Goal: Task Accomplishment & Management: Manage account settings

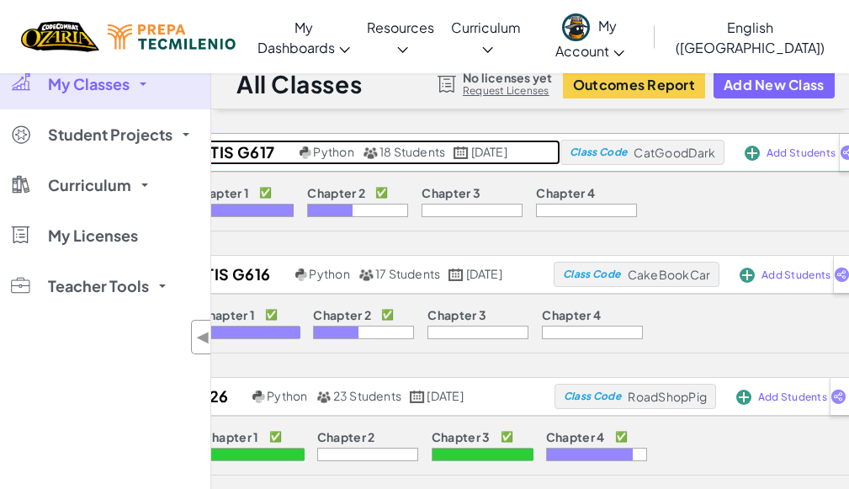
click at [225, 156] on h2 "Ad2025 TIs G617" at bounding box center [207, 152] width 175 height 25
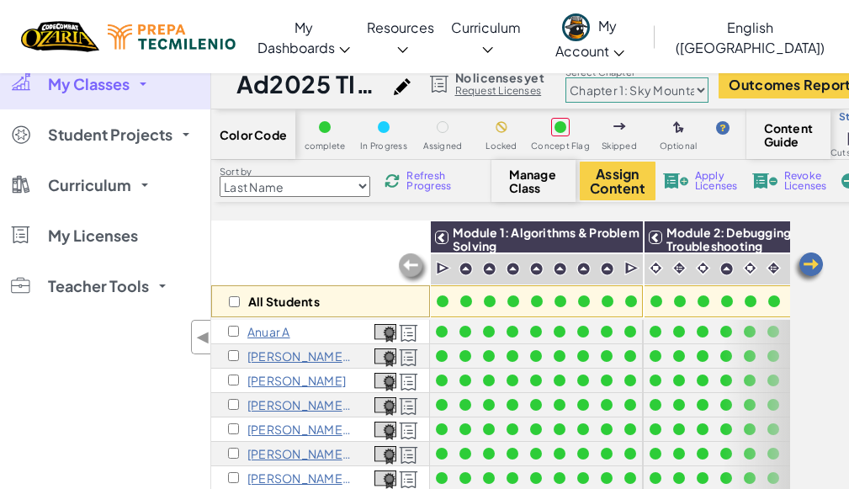
click at [630, 98] on select "Chapter 1: Sky Mountain Chapter 2: The Moon Dancers Chapter 3: The Phoenix Land…" at bounding box center [637, 89] width 143 height 25
select select "5d8a57abe8919b28d5113af1"
click at [577, 77] on select "Chapter 1: Sky Mountain Chapter 2: The Moon Dancers Chapter 3: The Phoenix Land…" at bounding box center [637, 89] width 143 height 25
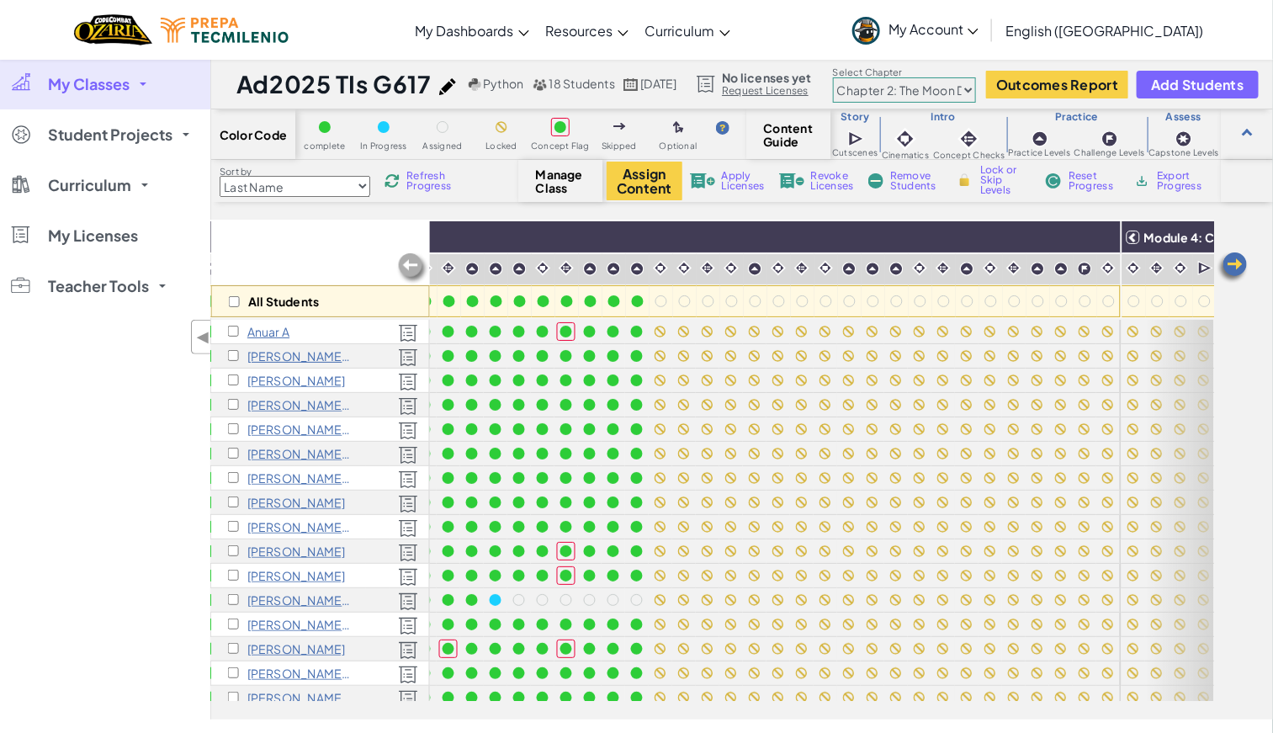
scroll to position [0, 1054]
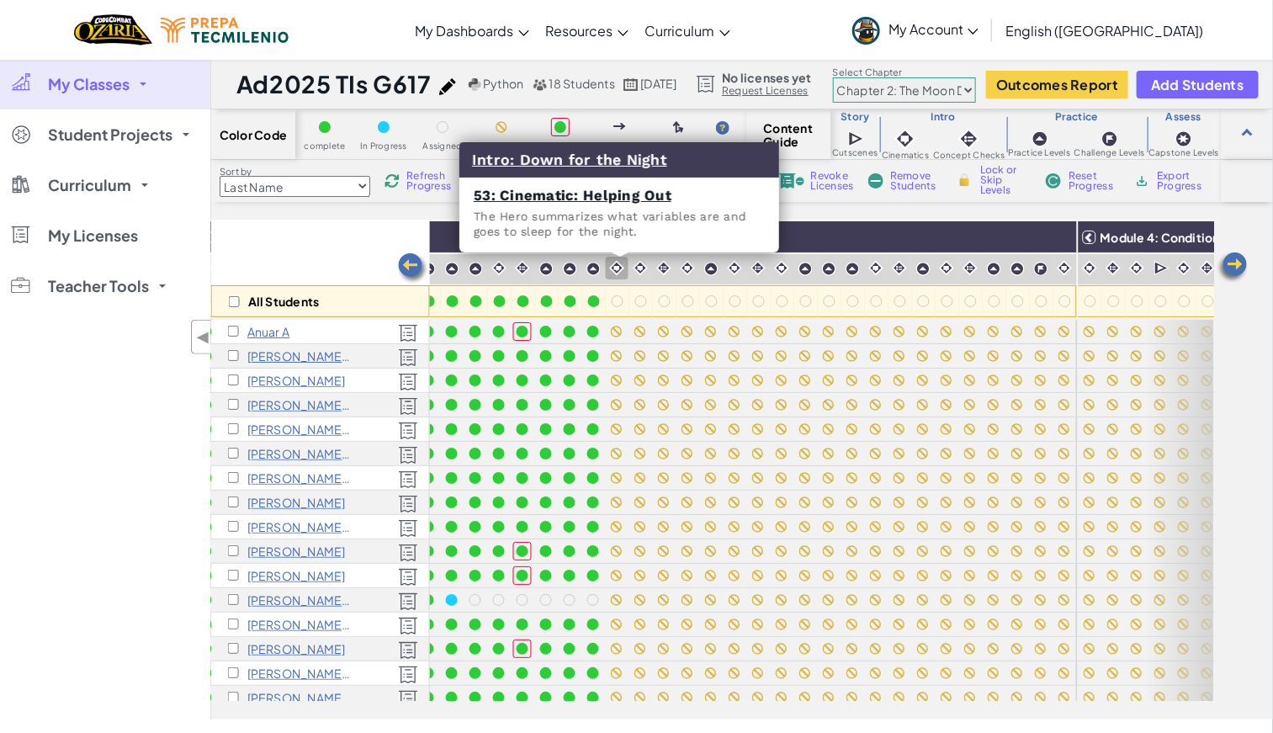
click at [617, 263] on img at bounding box center [617, 268] width 16 height 16
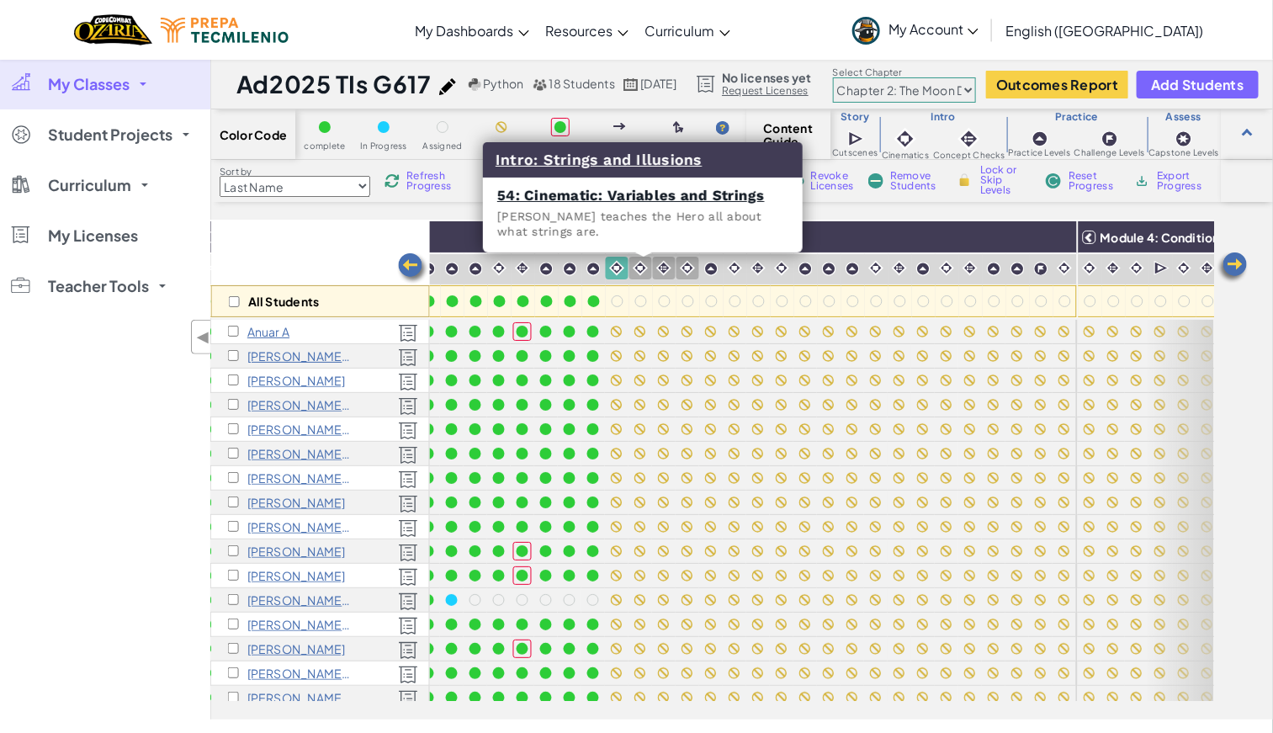
click at [644, 271] on img at bounding box center [641, 268] width 16 height 16
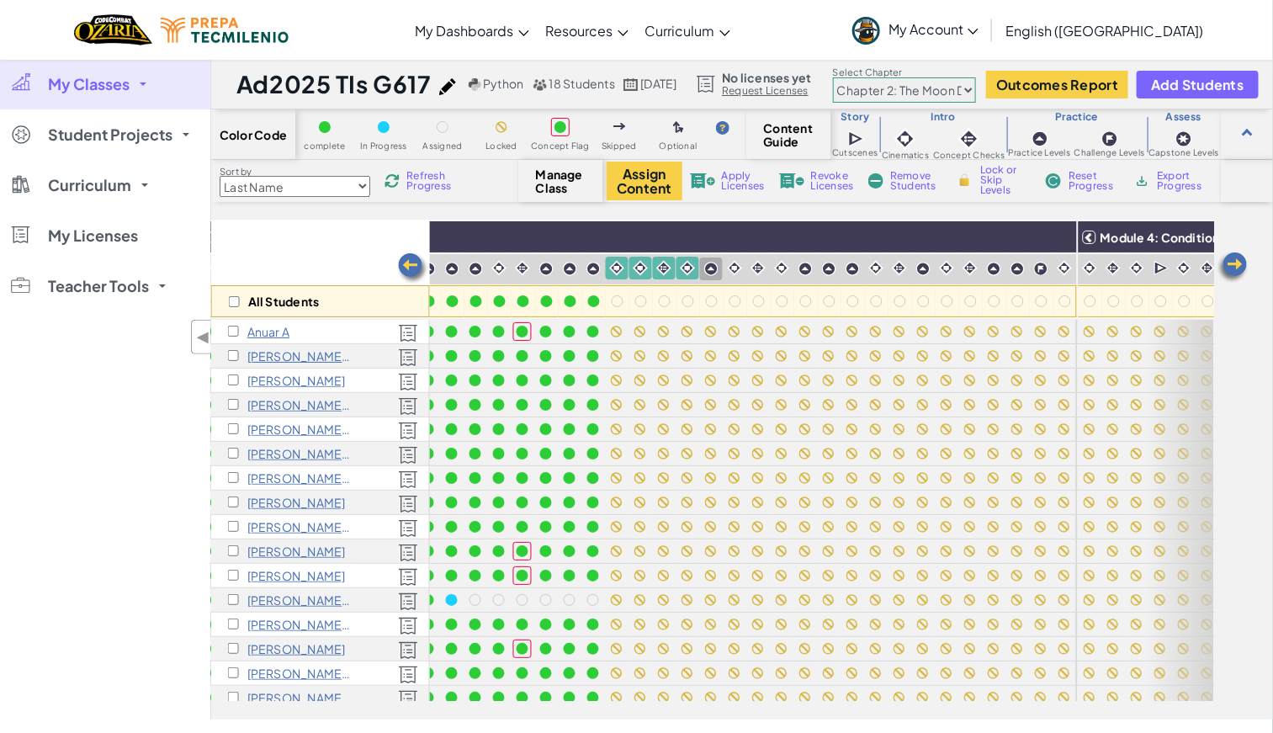
click at [717, 263] on img at bounding box center [711, 269] width 14 height 14
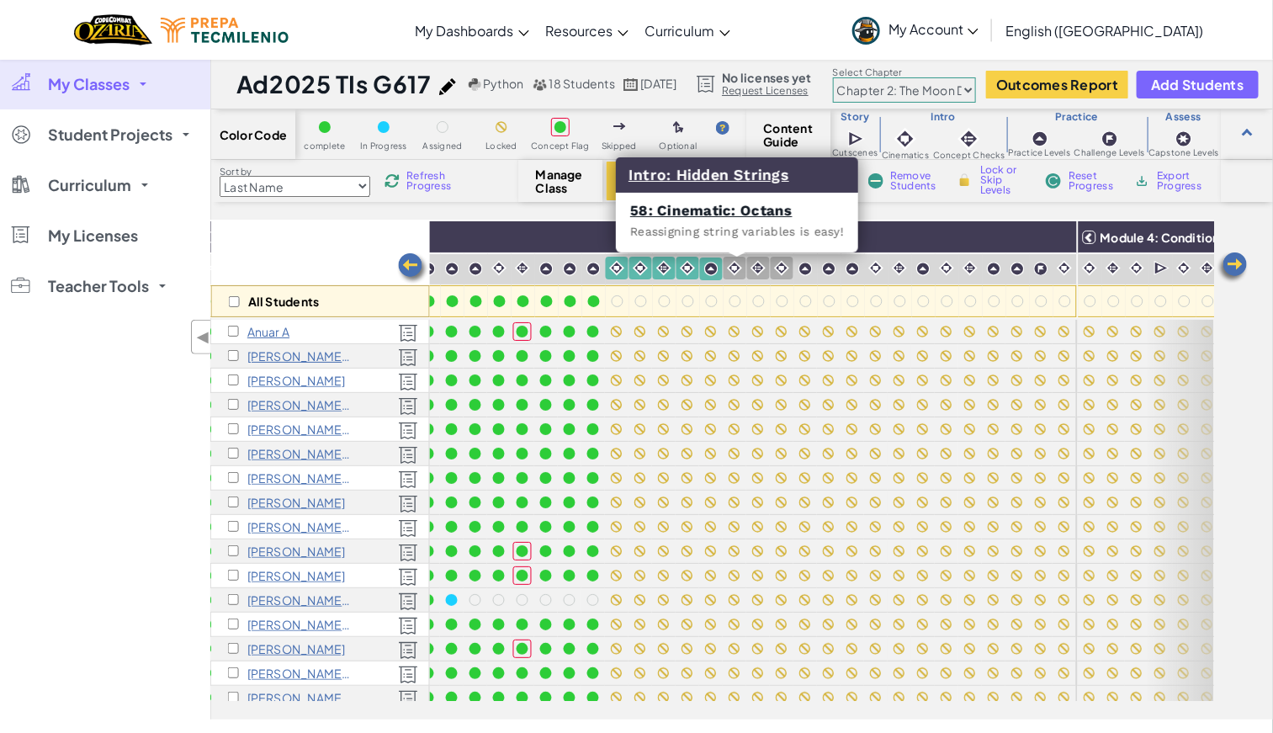
click at [735, 271] on img at bounding box center [735, 268] width 16 height 16
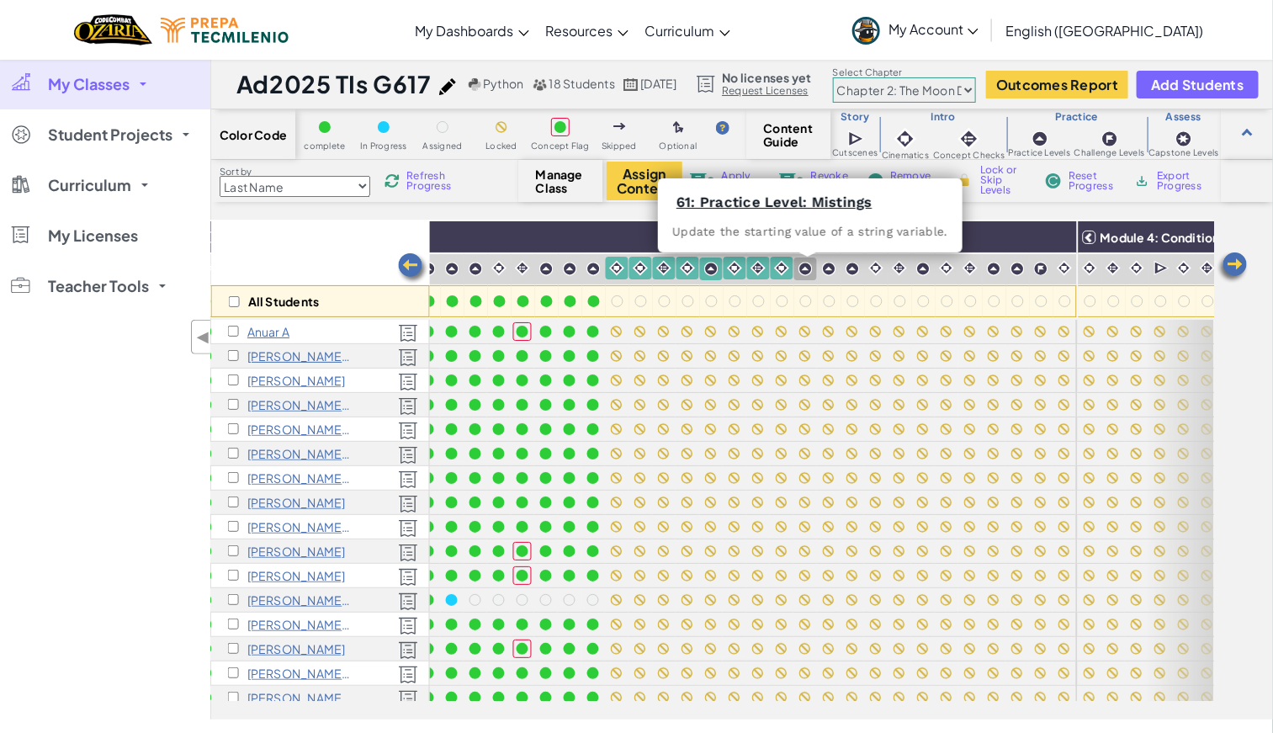
click at [808, 268] on img at bounding box center [806, 269] width 14 height 14
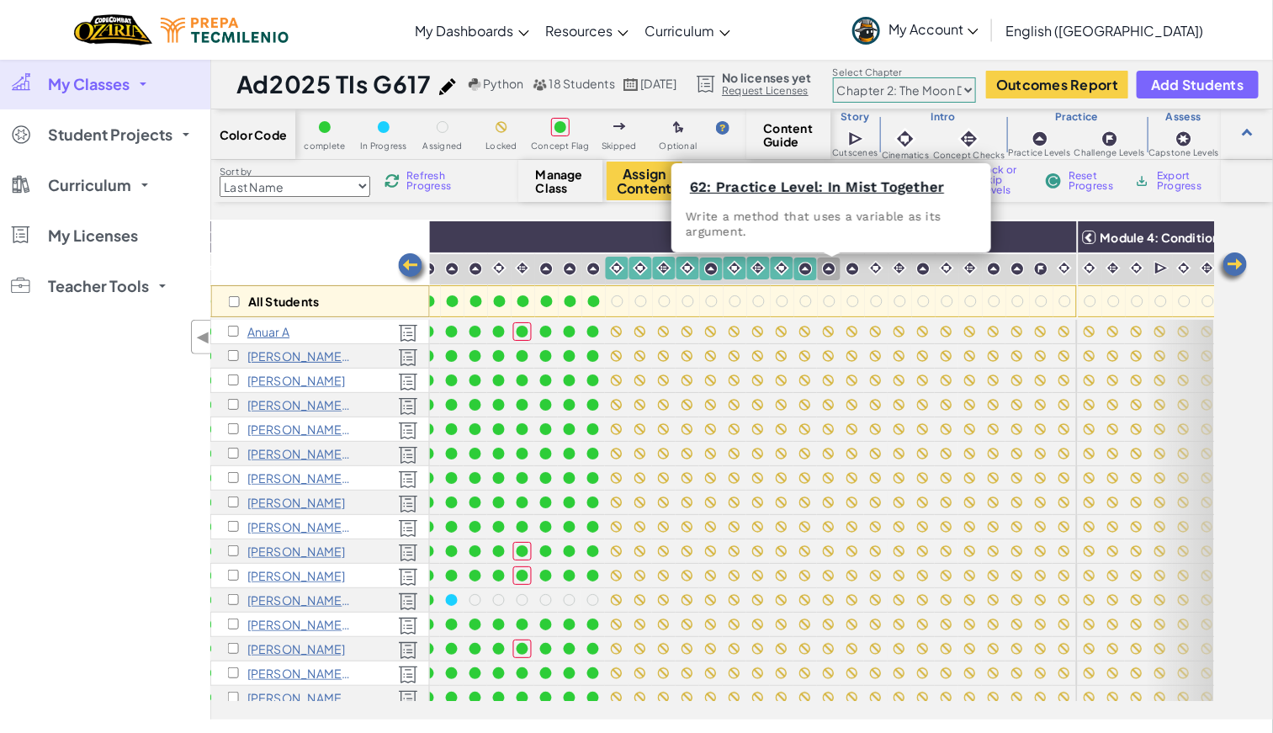
click at [833, 273] on img at bounding box center [829, 269] width 14 height 14
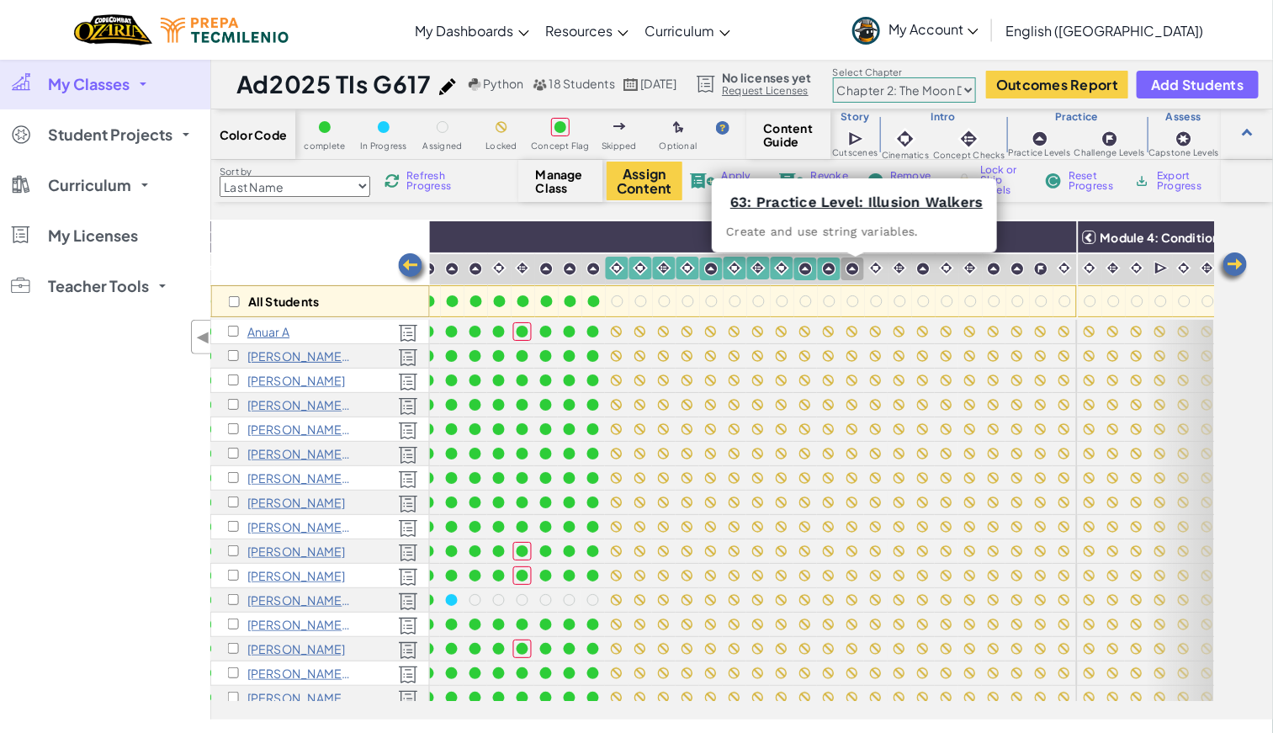
click at [848, 268] on img at bounding box center [853, 269] width 14 height 14
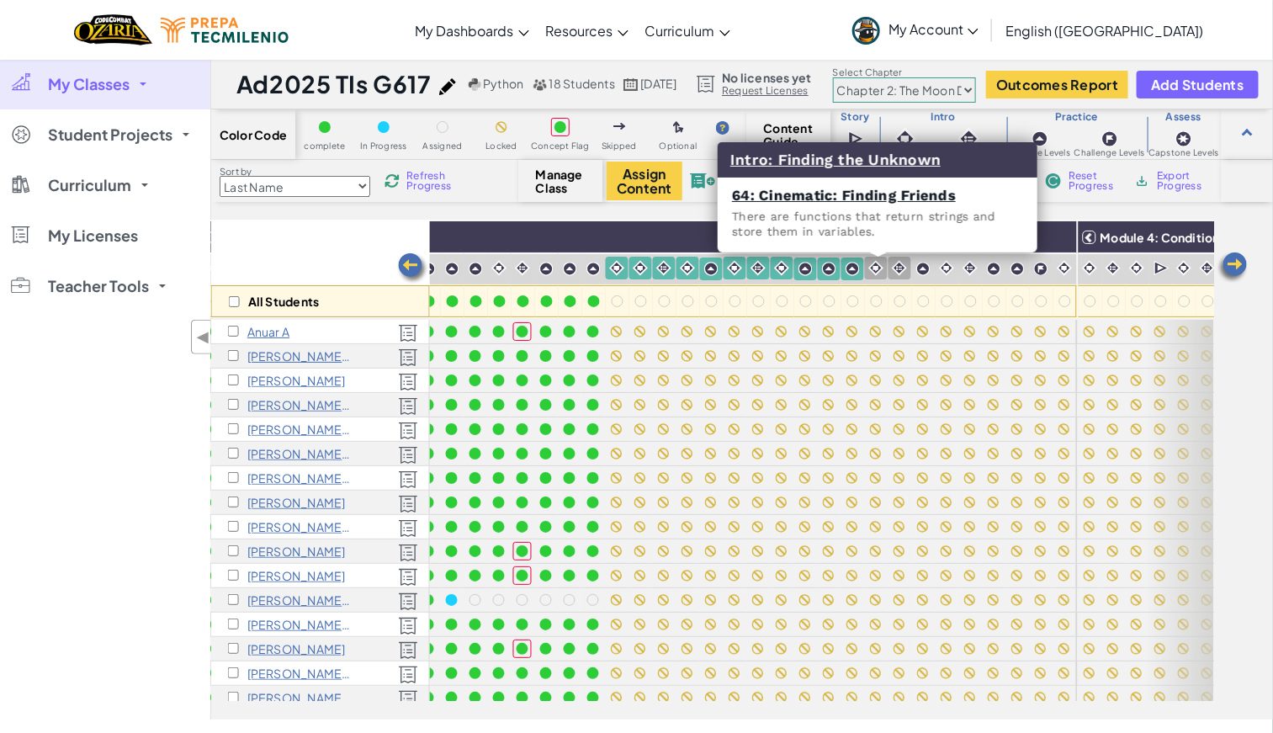
click at [848, 270] on img at bounding box center [876, 268] width 16 height 16
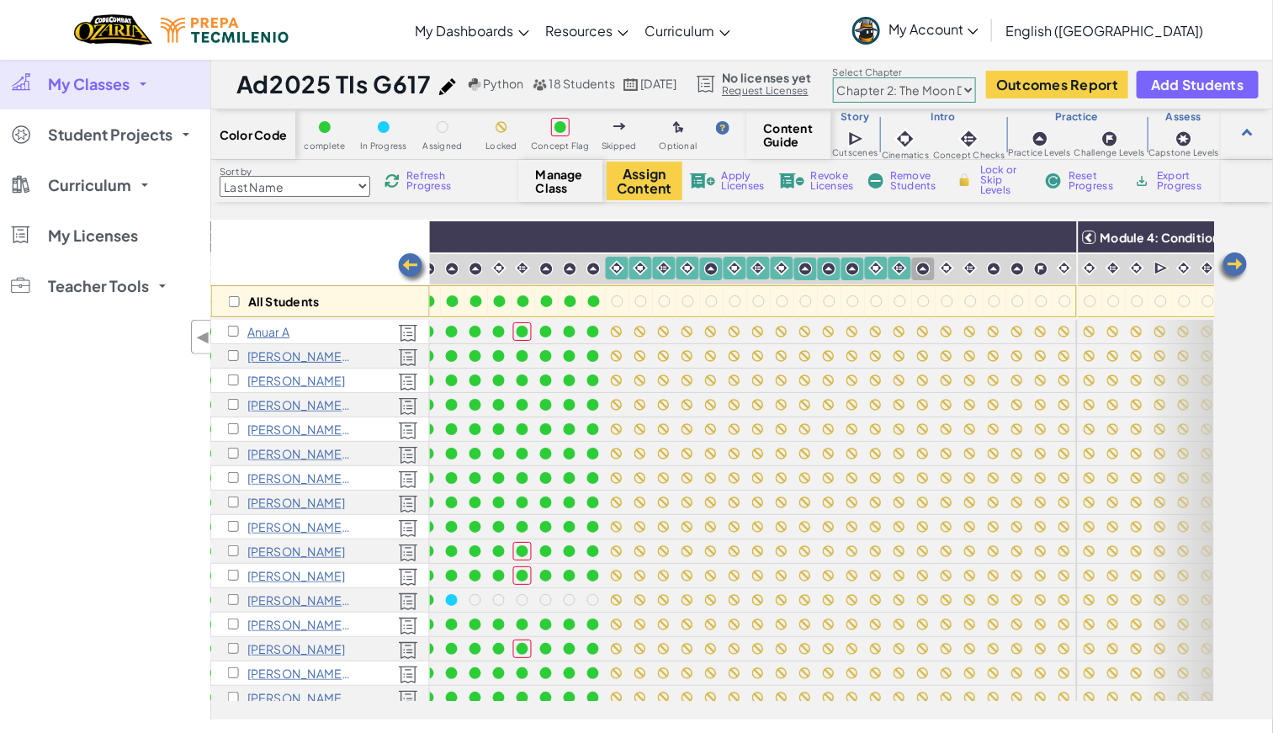
click at [848, 275] on img at bounding box center [923, 269] width 14 height 14
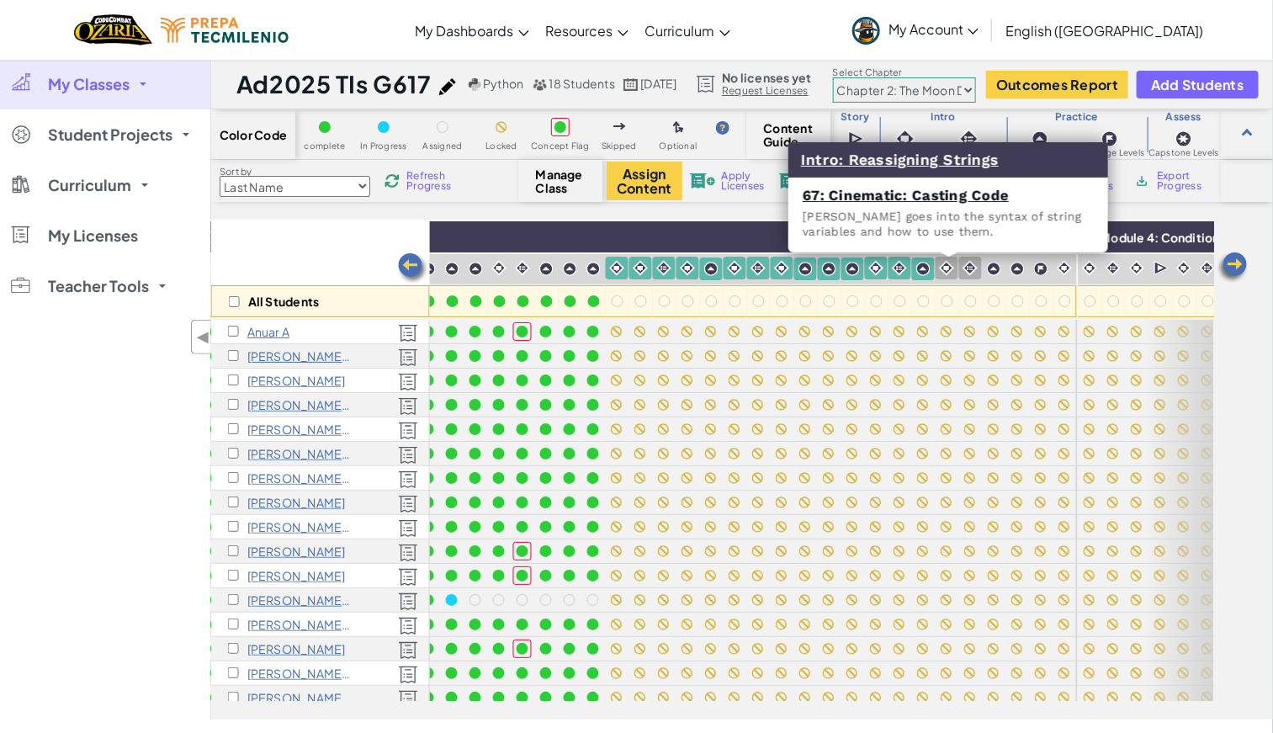
click at [848, 276] on div at bounding box center [947, 268] width 23 height 23
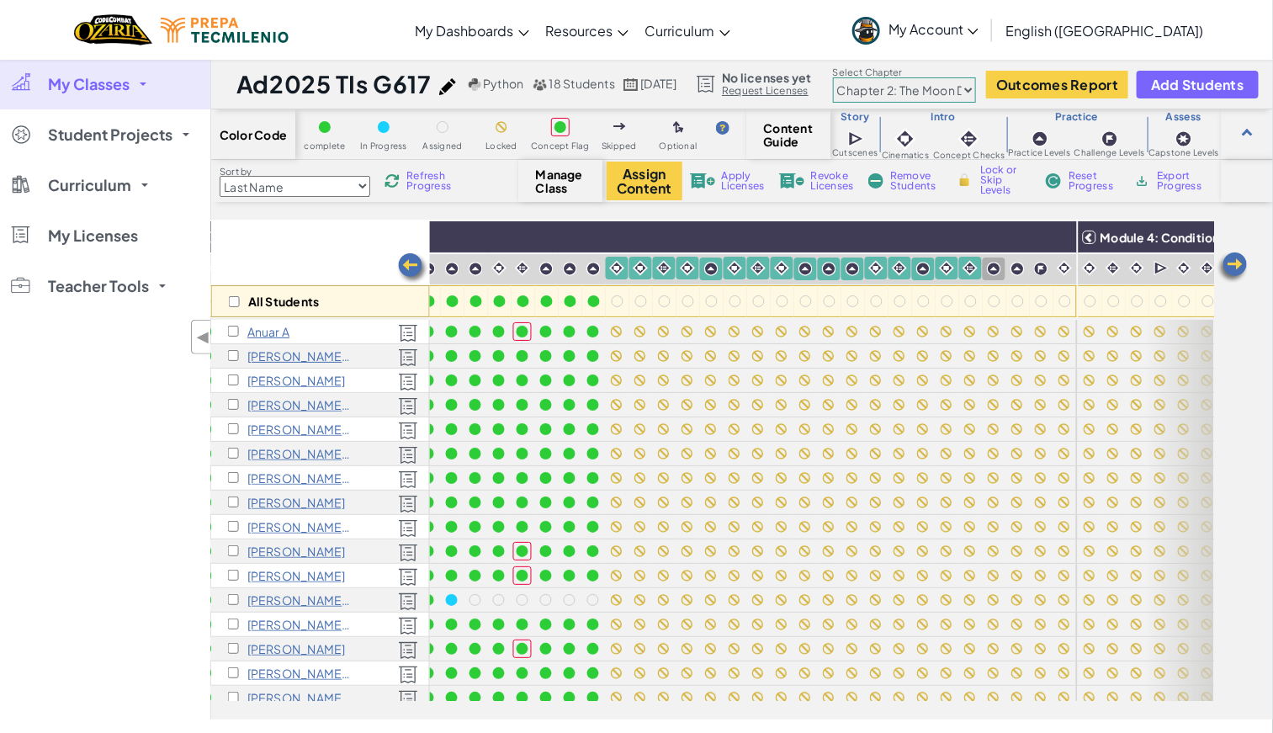
click at [848, 270] on img at bounding box center [994, 269] width 14 height 14
click at [848, 268] on img at bounding box center [1018, 269] width 14 height 14
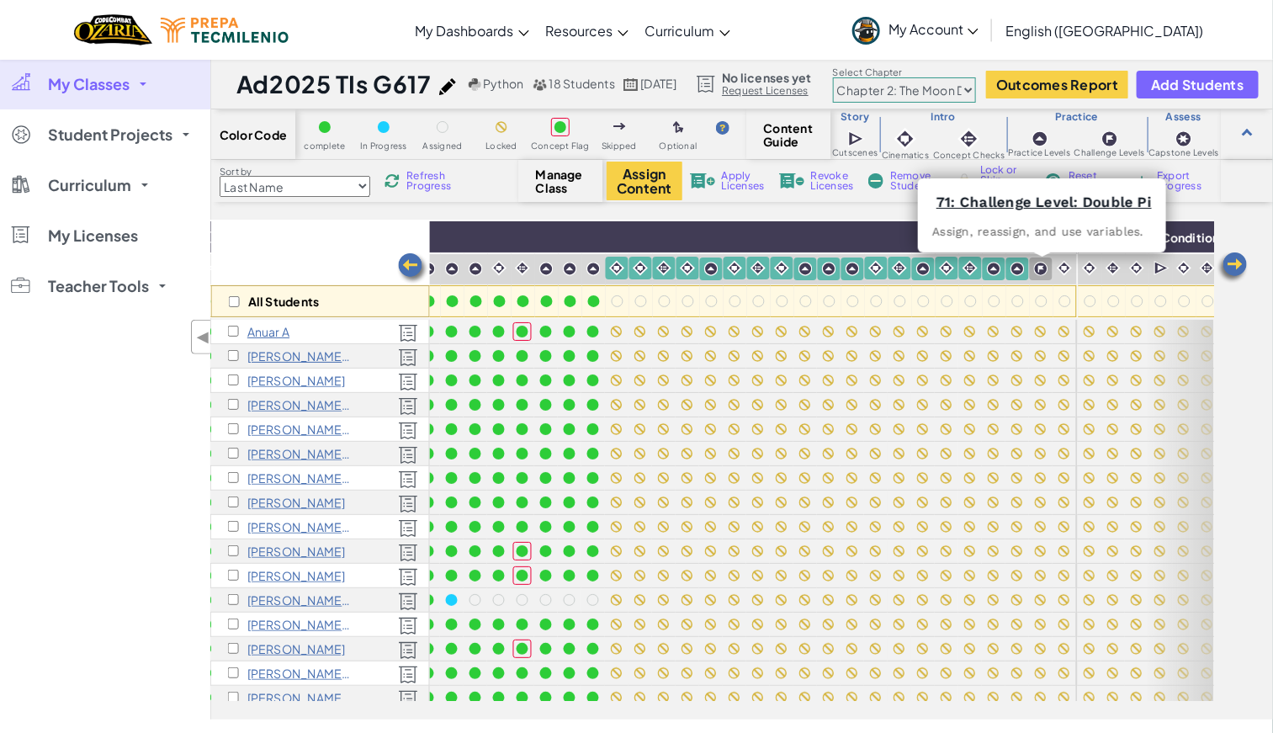
click at [848, 268] on img at bounding box center [1041, 269] width 14 height 14
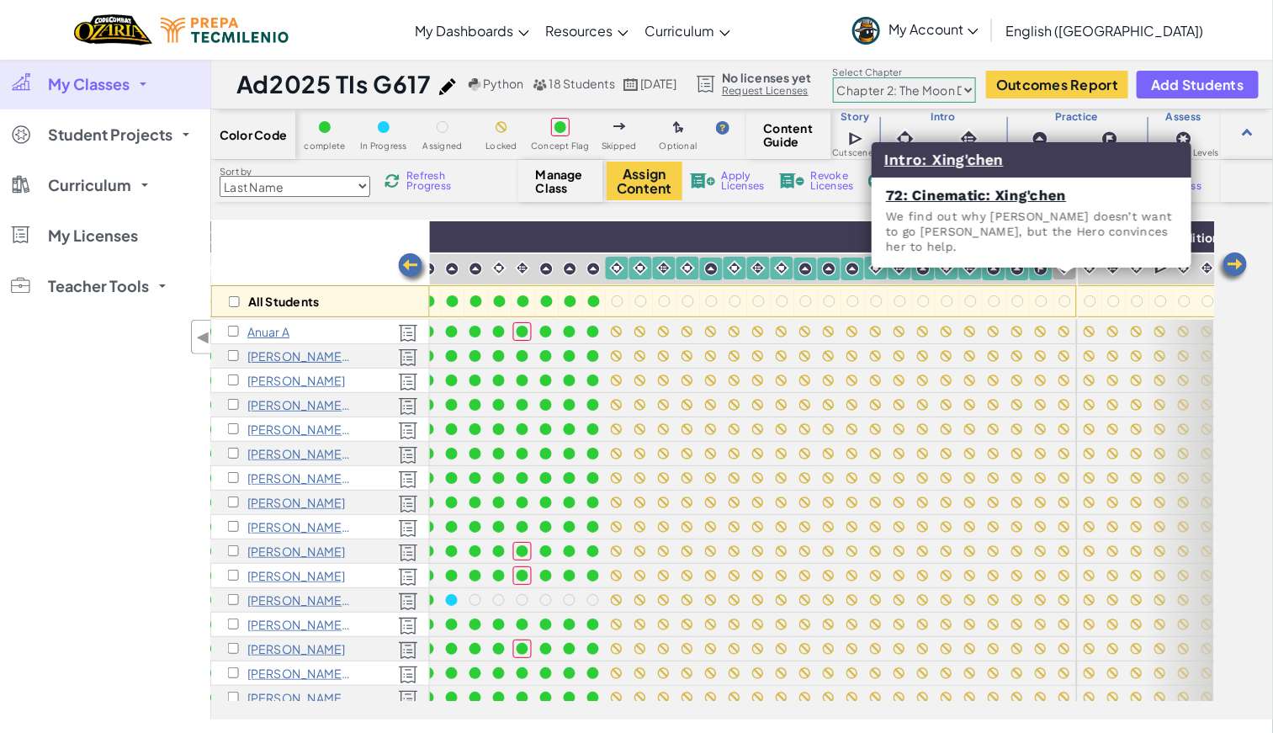
click at [848, 268] on img at bounding box center [1065, 268] width 16 height 16
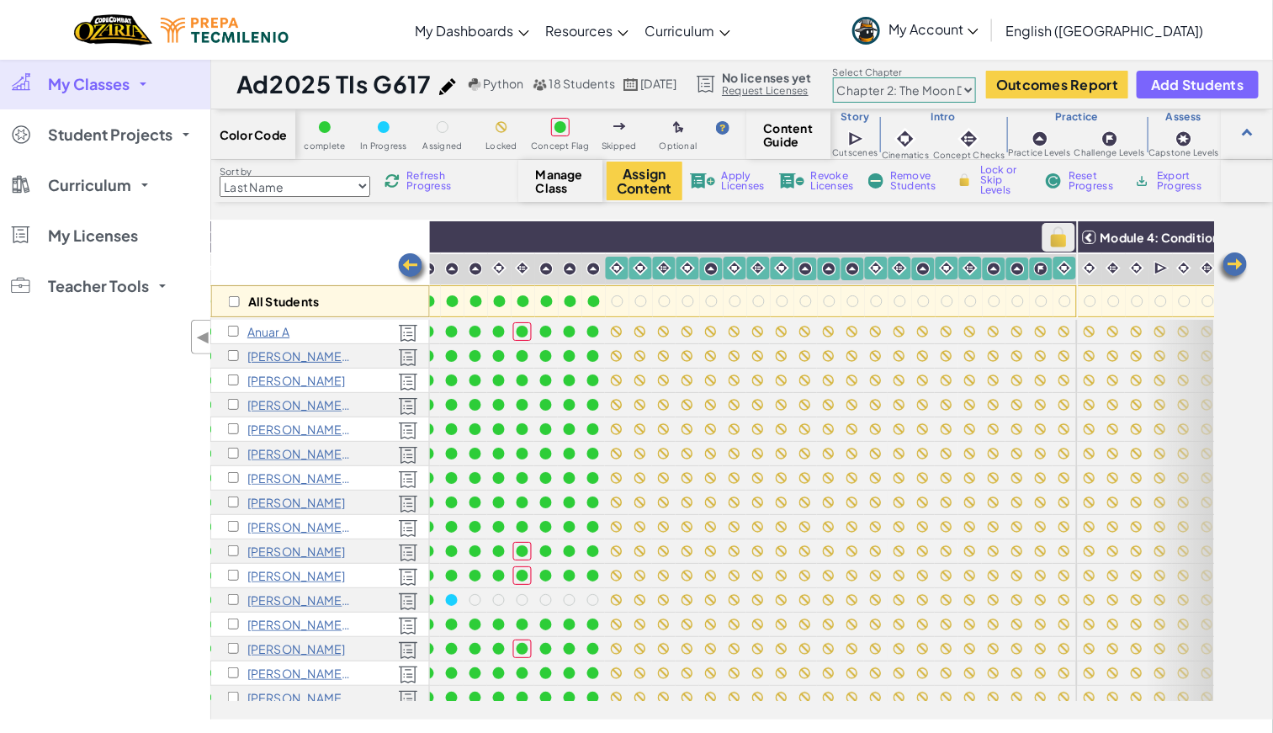
click at [848, 235] on img at bounding box center [1058, 237] width 29 height 25
checkbox input "true"
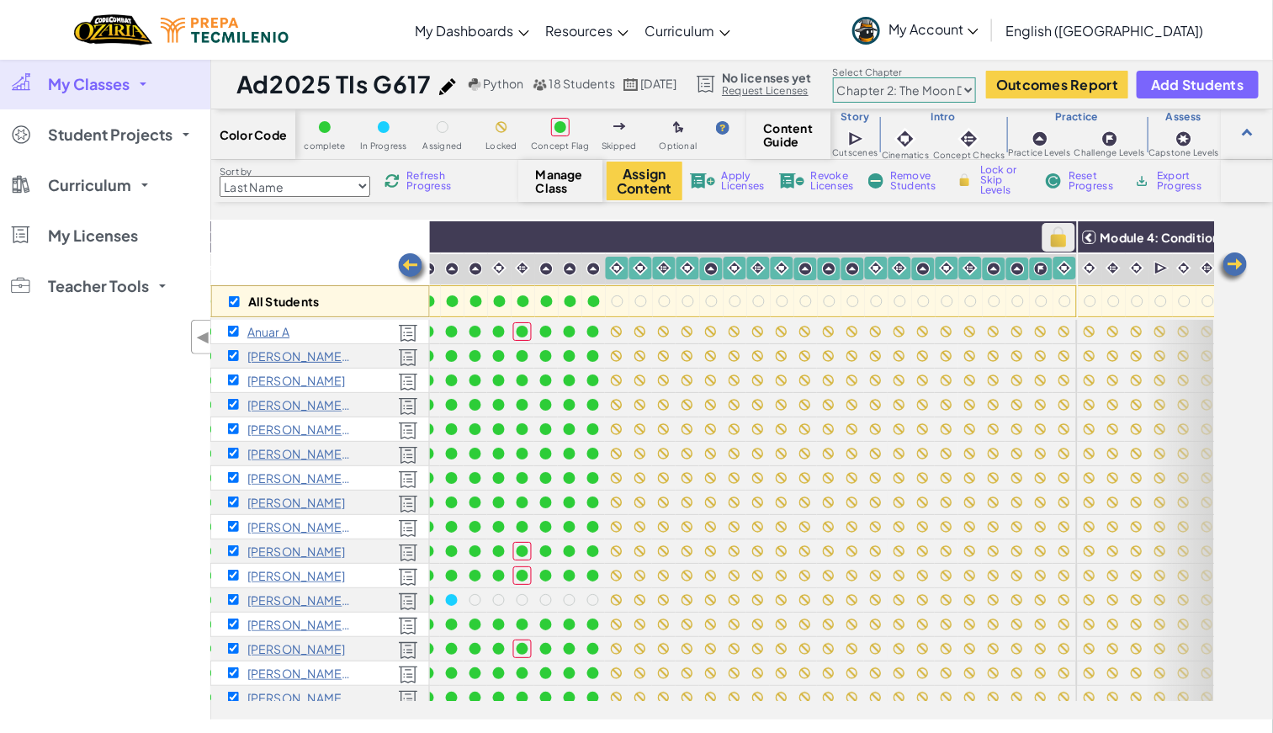
checkbox input "true"
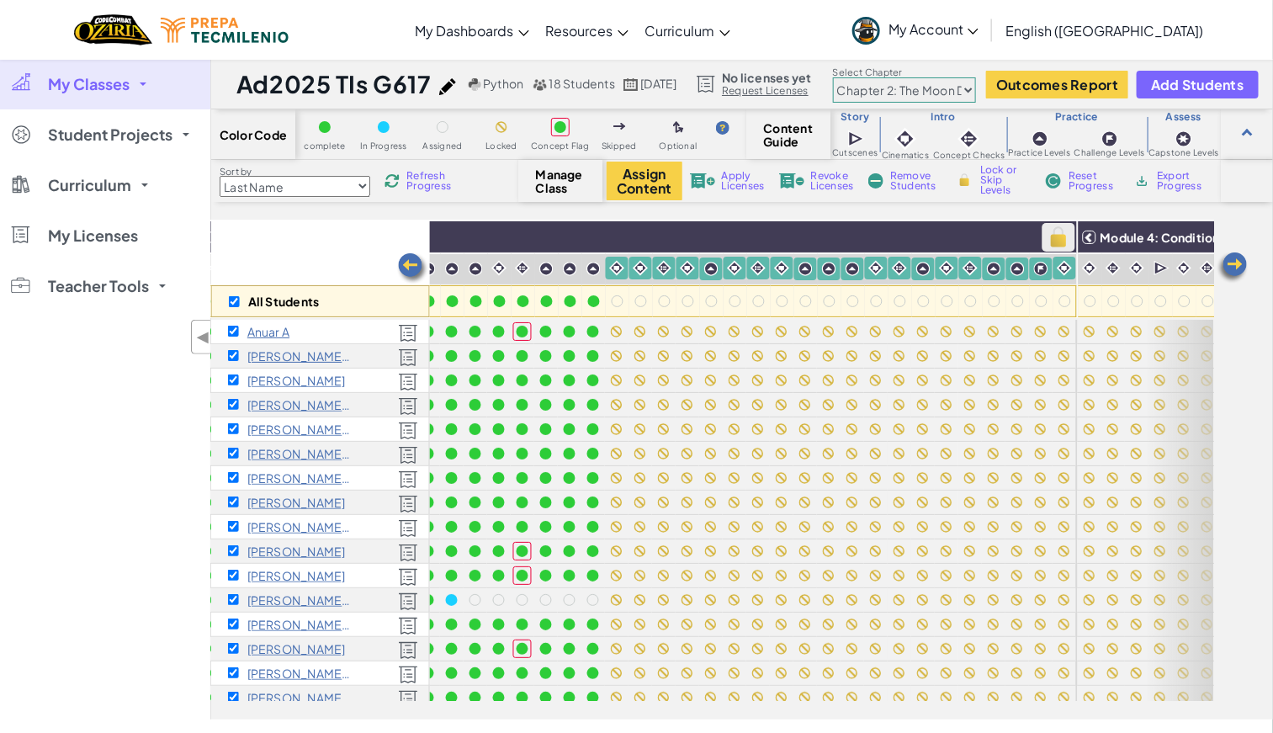
checkbox input "true"
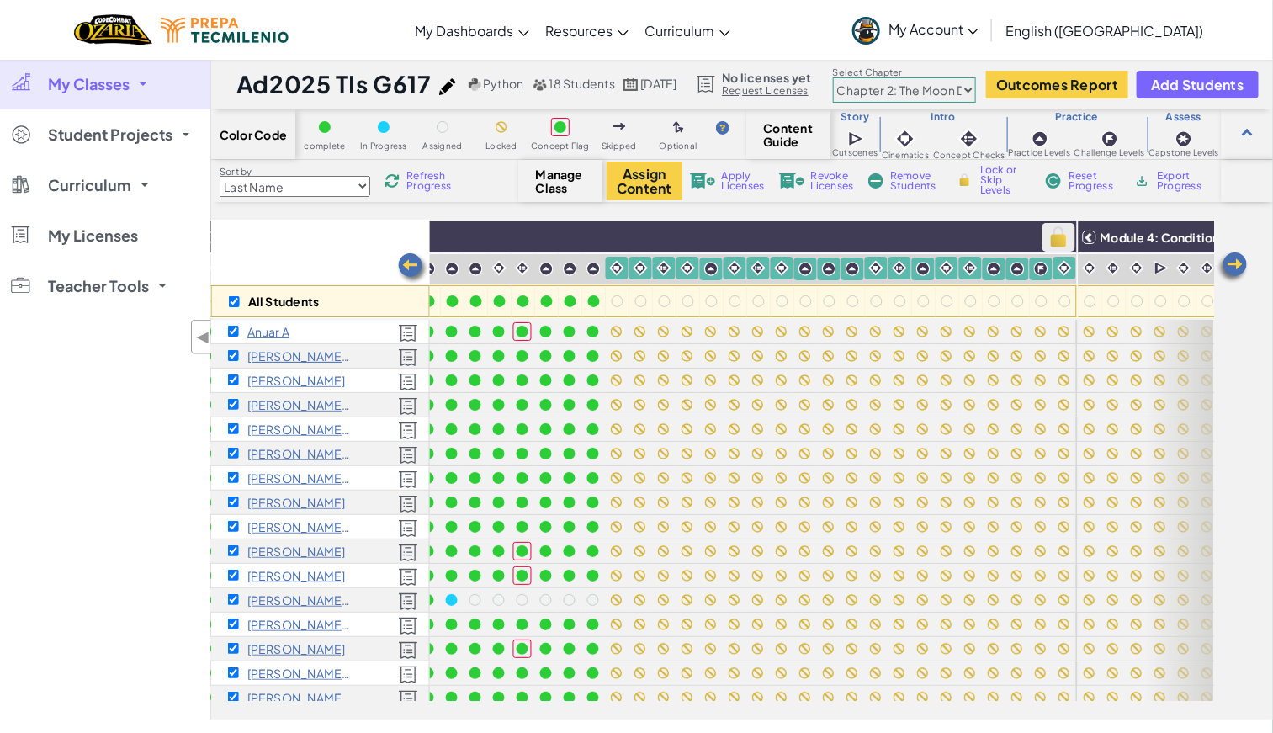
checkbox input "true"
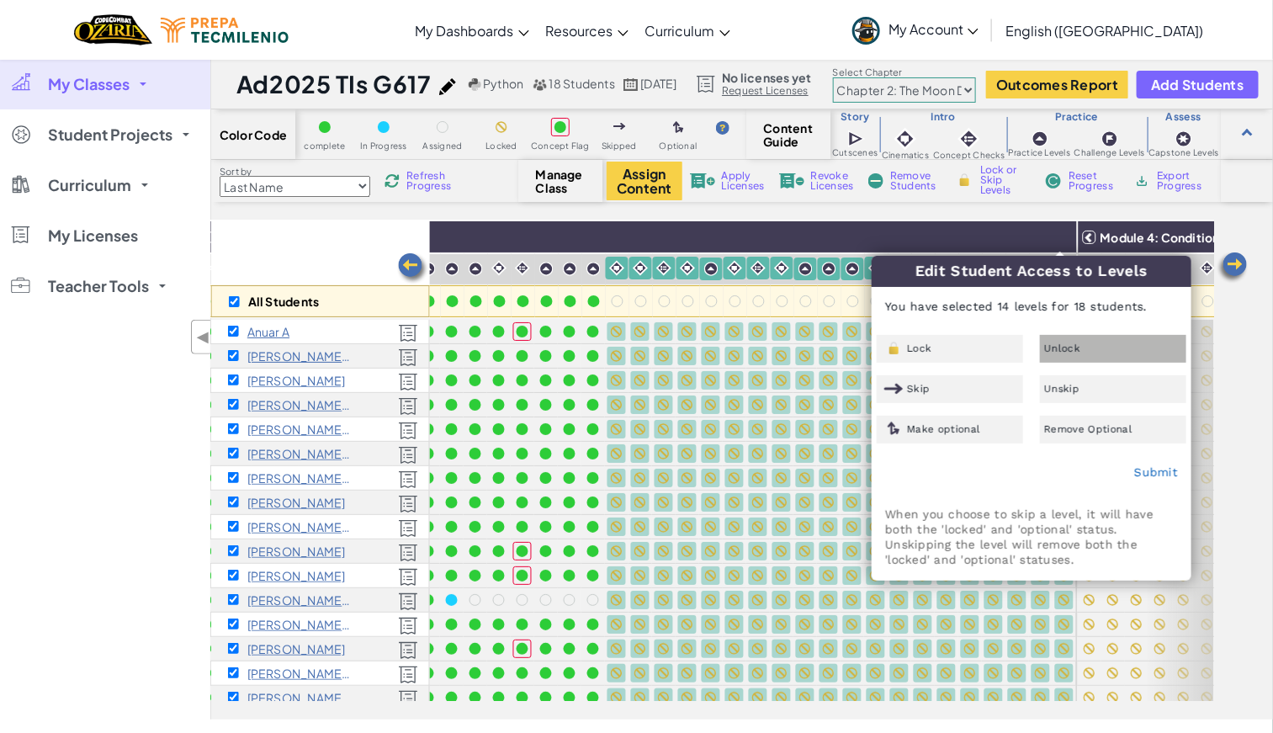
click at [848, 357] on div "Unlock" at bounding box center [1113, 349] width 146 height 28
click at [848, 475] on link "Submit" at bounding box center [1156, 471] width 44 height 13
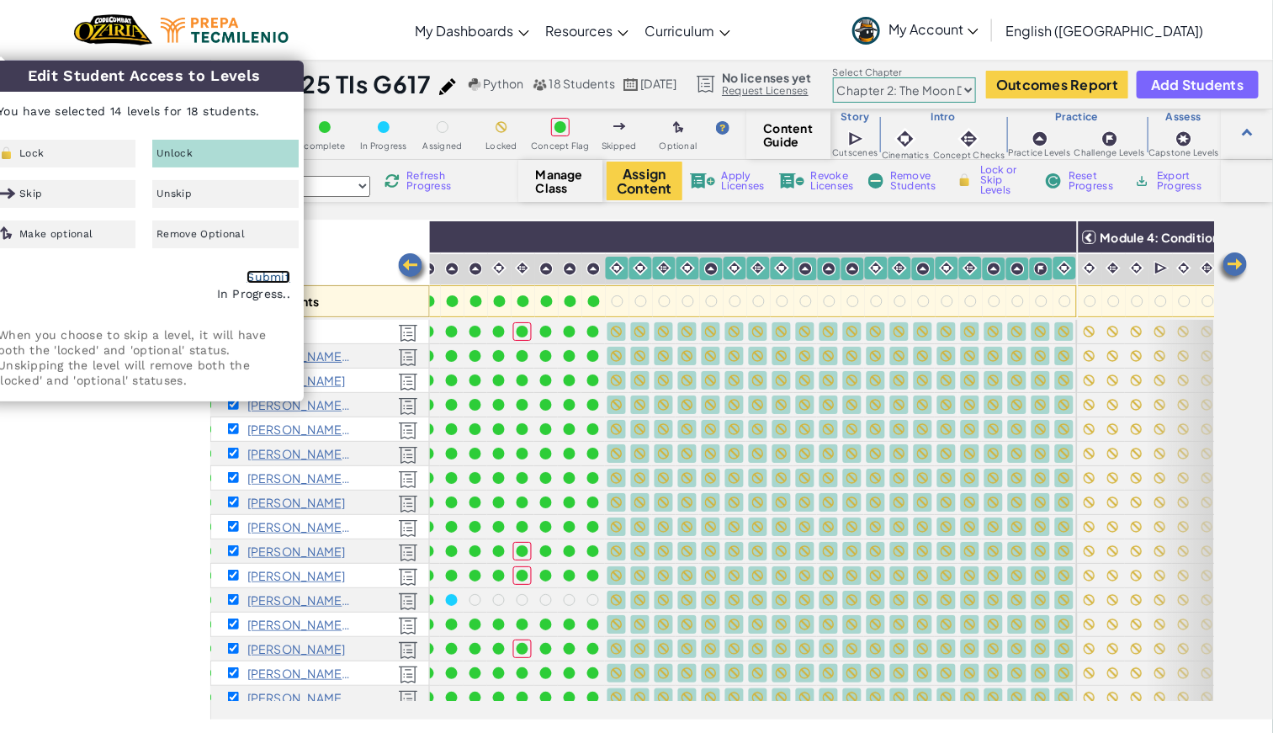
click at [273, 279] on link "Submit" at bounding box center [269, 276] width 44 height 13
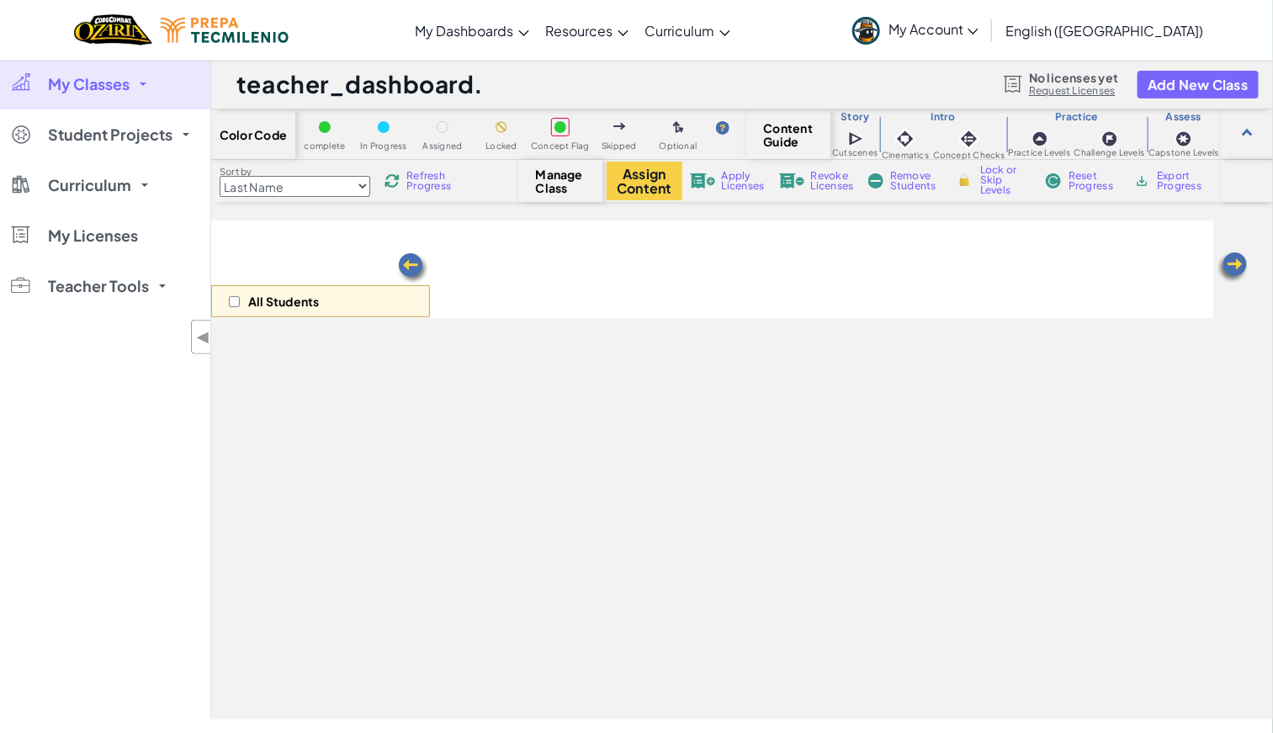
select select "5d8a57abe8919b28d5113af1"
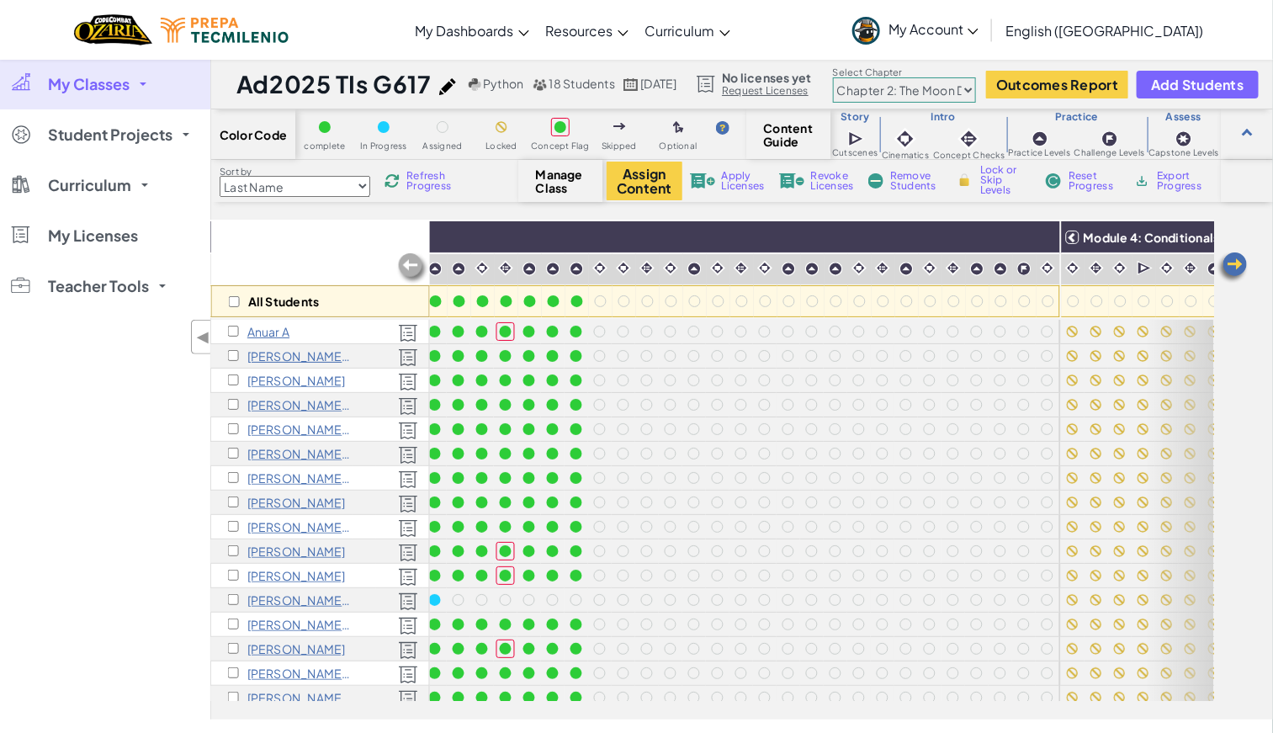
scroll to position [0, 1150]
